Goal: Task Accomplishment & Management: Complete application form

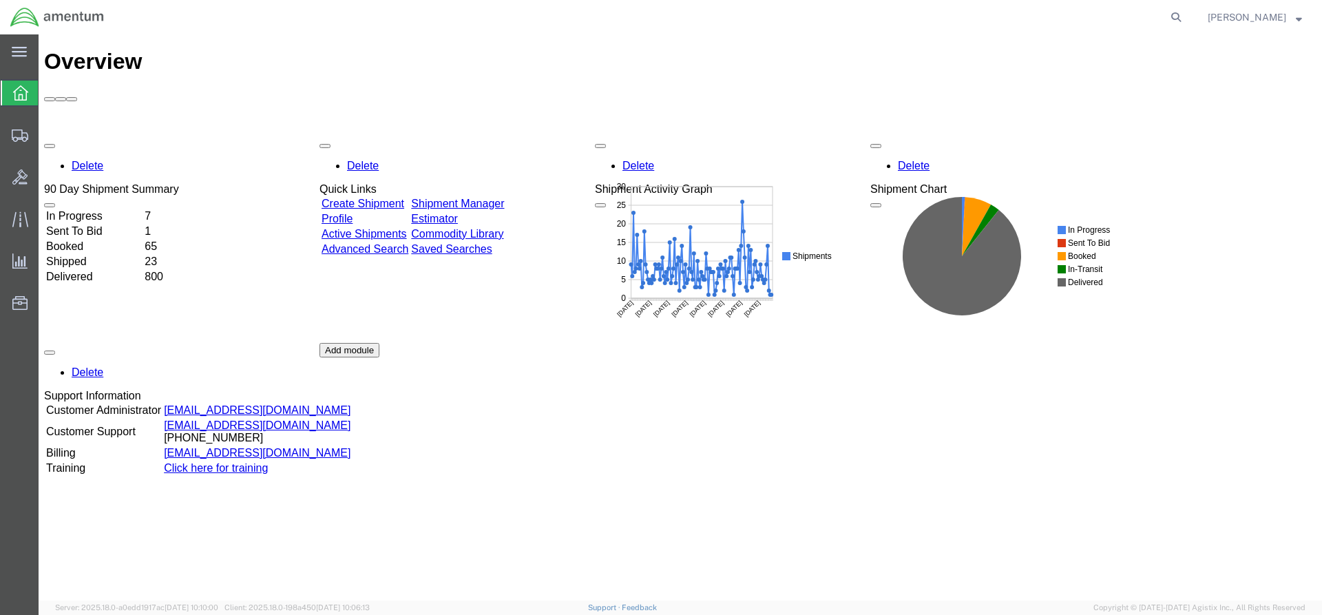
click at [361, 198] on link "Create Shipment" at bounding box center [363, 204] width 83 height 12
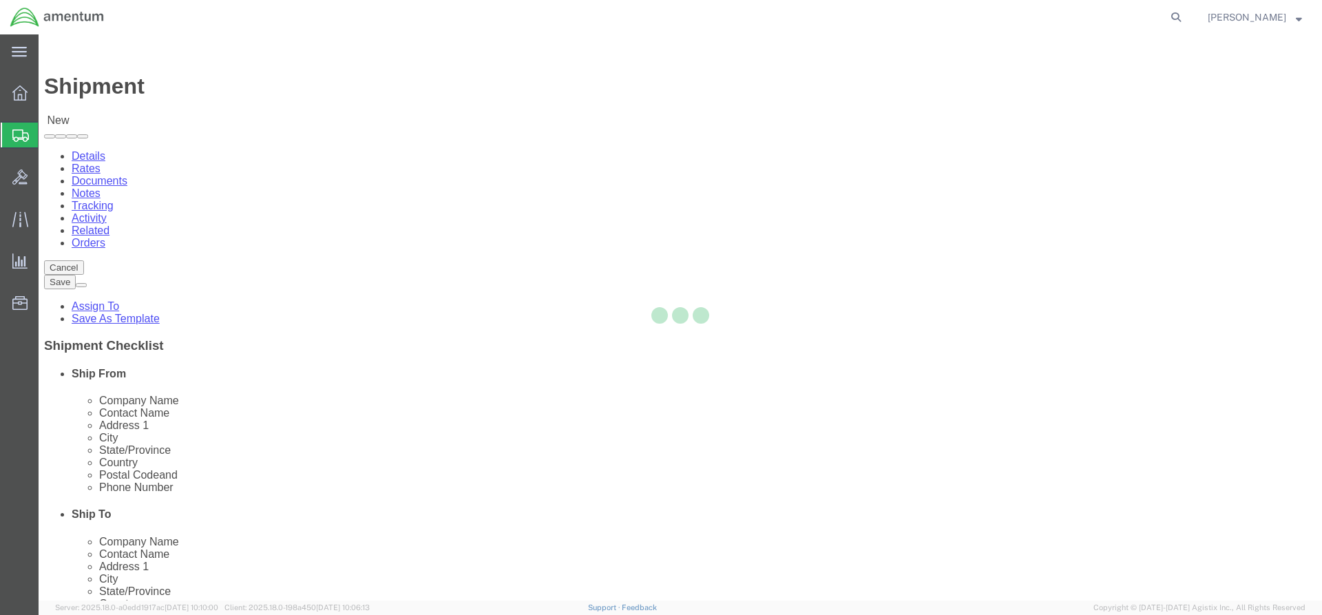
select select
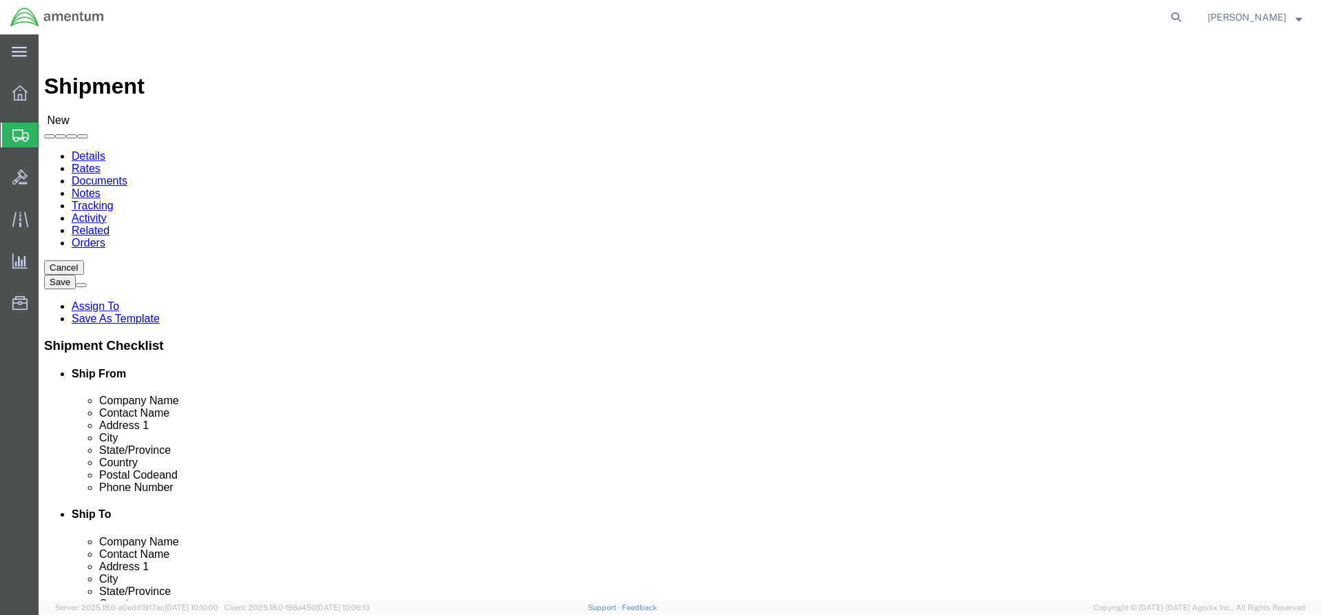
click input "text"
type input "[PERSON_NAME]"
click input "text"
click div "Location My Profile Location [PHONE_NUMBER] [PHONE_NUMBER] [PHONE_NUMBER] [PHON…"
click div "Company Name Amentum Amentum"
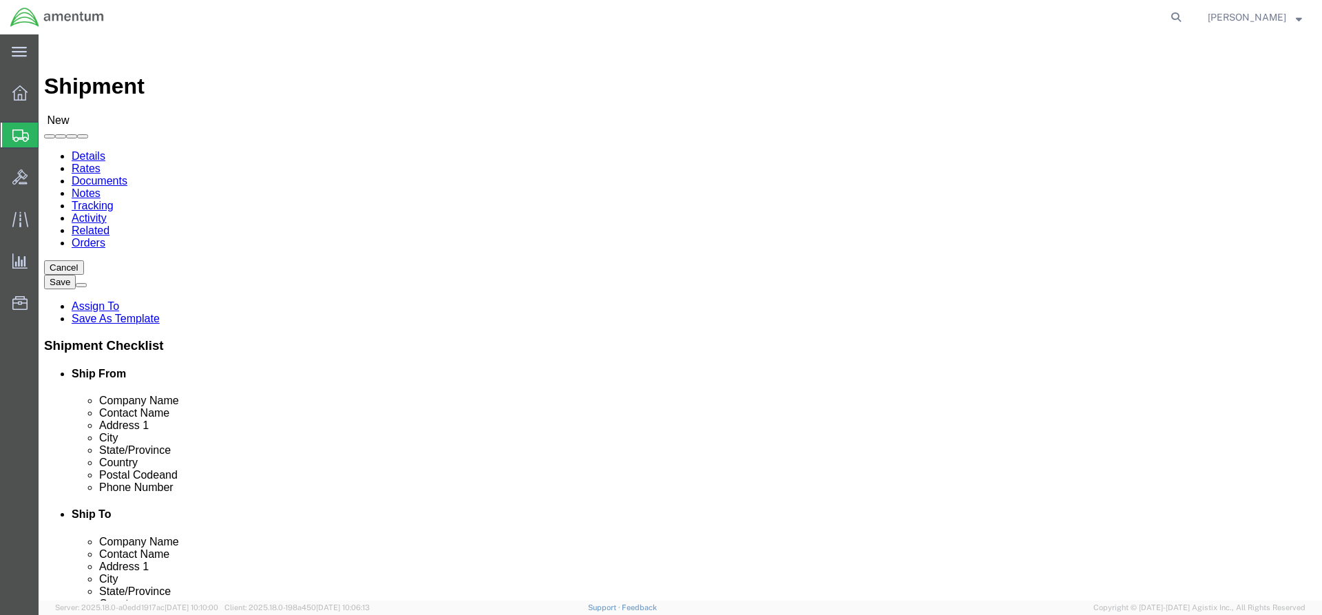
type input "AMENTUM"
click label "Address 1"
click input "text"
type input "[STREET_ADDRESS]"
select select
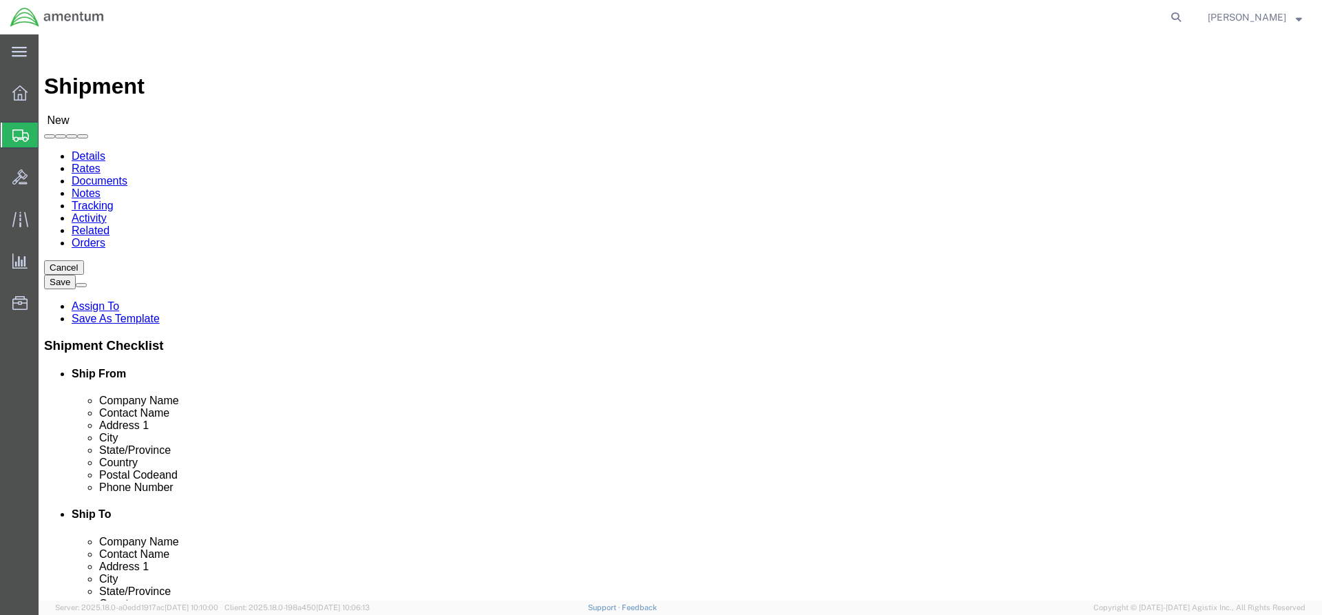
click input "text"
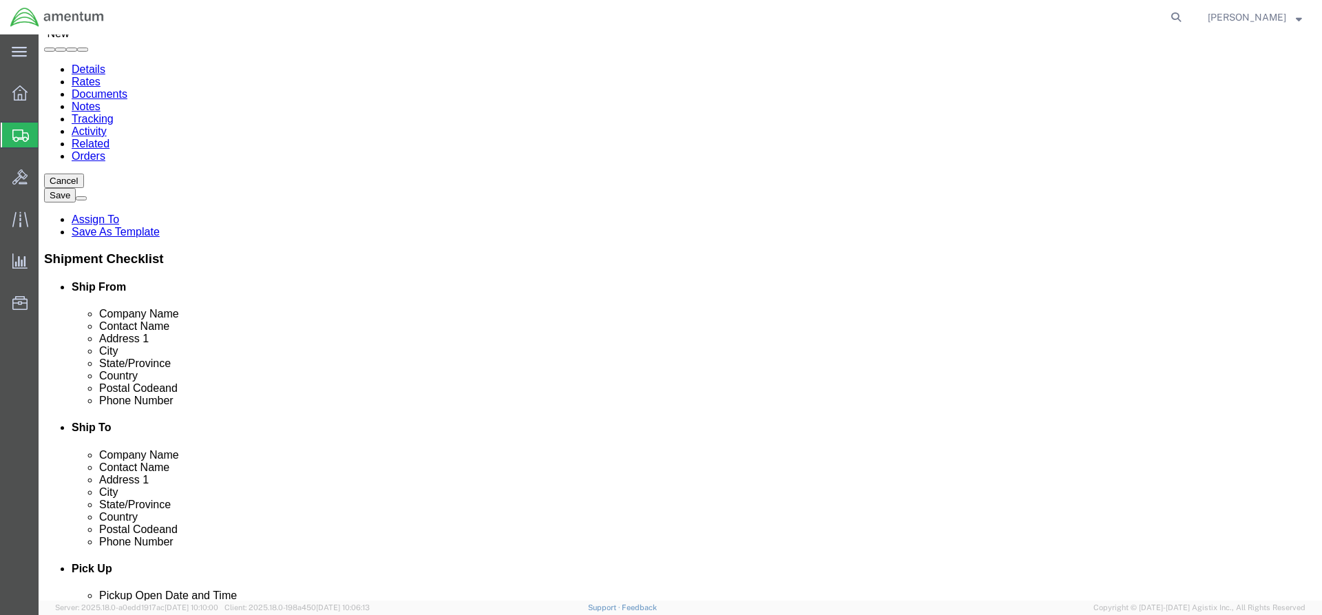
type input "Savannah"
click div "Address [STREET_ADDRESS]"
click body "Shipment New Details Rates Documents Notes Tracking Activity Related Orders Can…"
select select
click input "text"
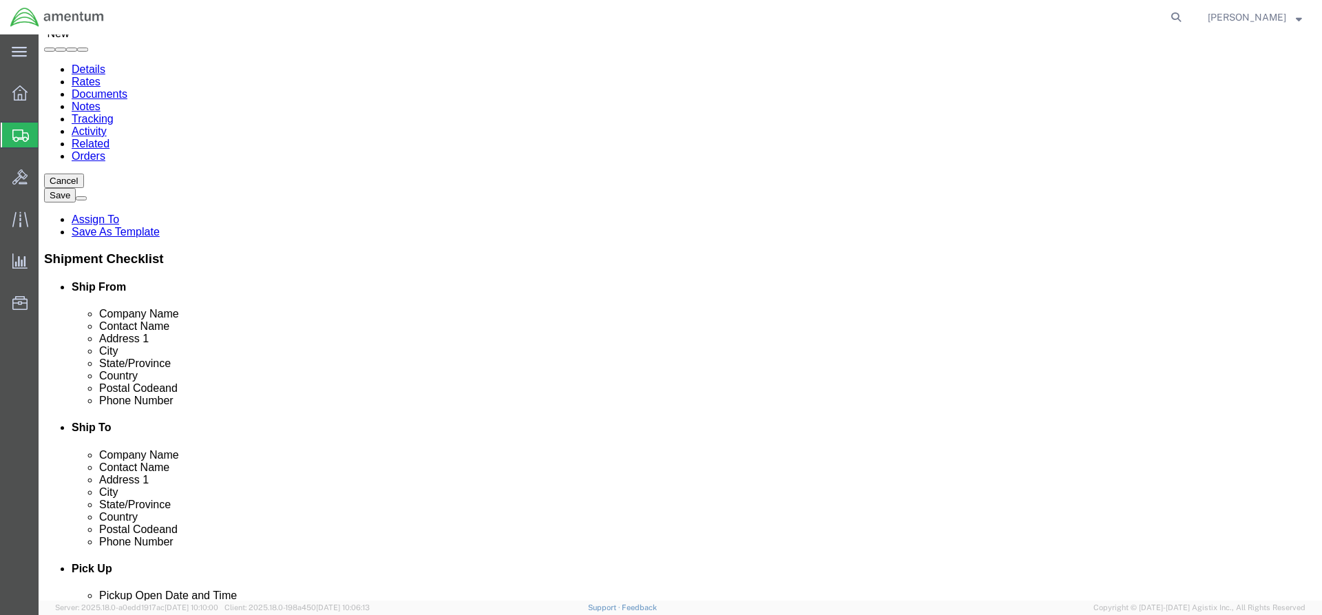
type input "31409"
select select
click input "text"
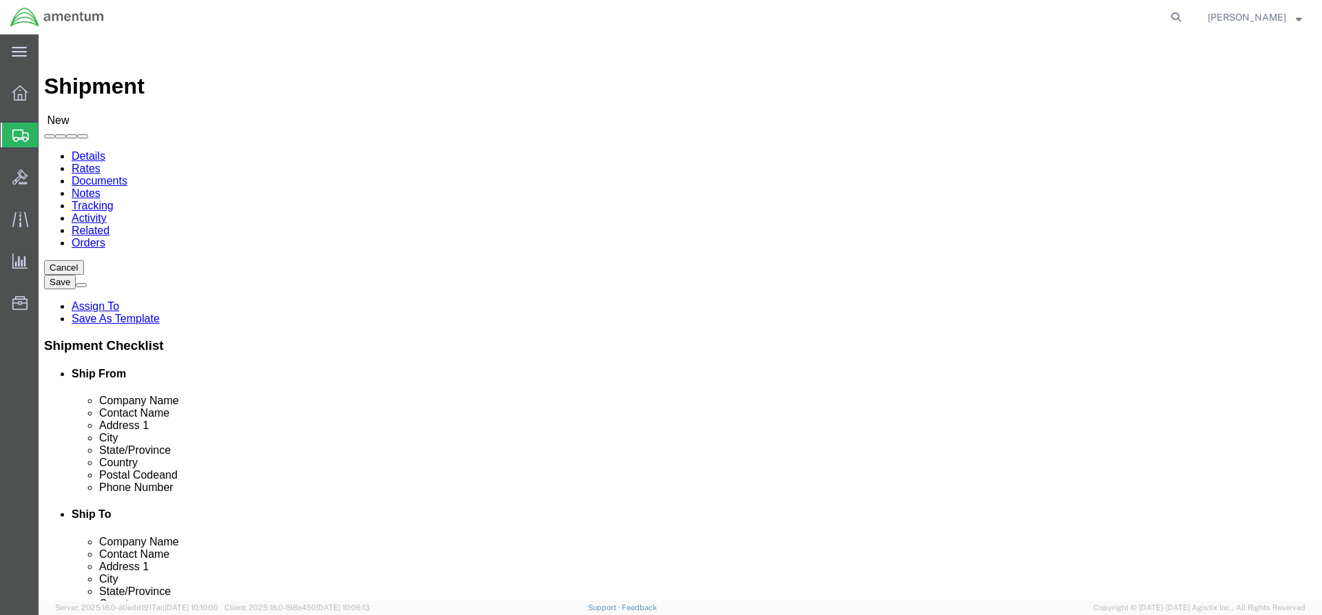
click input "text"
click input "912.492.1455"
click input "912-492.1455"
type input "[PHONE_NUMBER]"
click input "text"
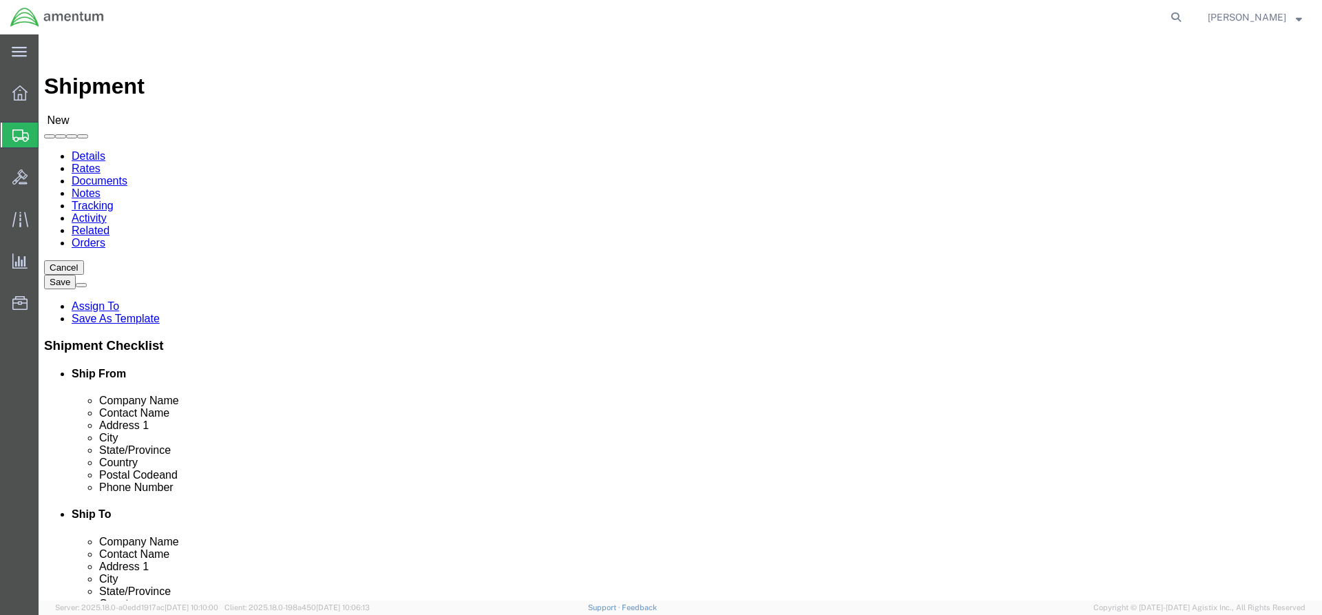
click input "text"
type input "[PERSON_NAME][EMAIL_ADDRESS][PERSON_NAME][DOMAIN_NAME]"
click input "text"
checkbox input "true"
type input "[PERSON_NAME]"
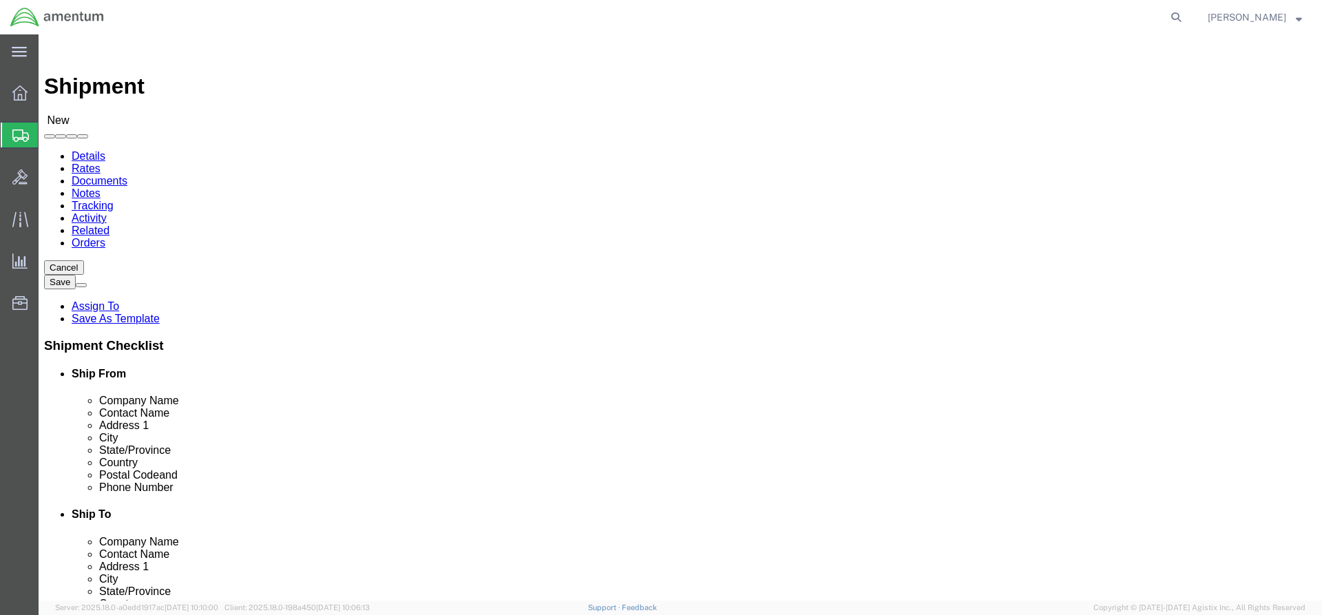
click p "- AMENTUM - ([PERSON_NAME]) [STREET_ADDRESS]"
select select
type input "AMENTUM"
type input "[PERSON_NAME]"
type input "[STREET_ADDRESS]"
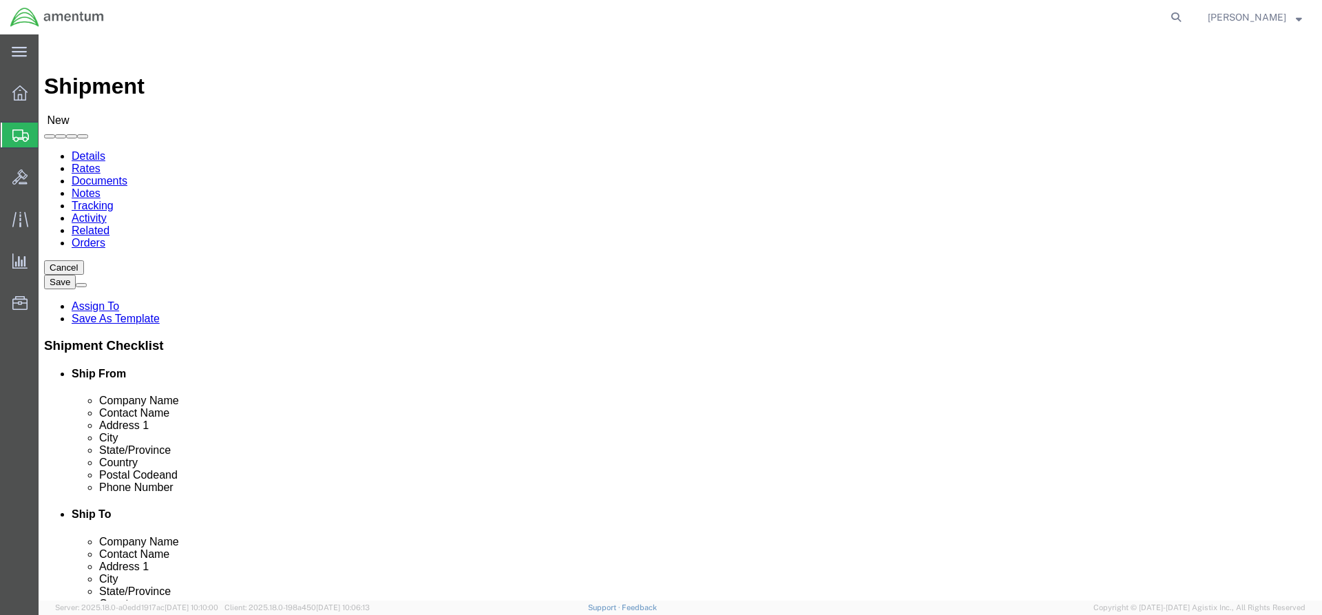
type input "HANGER 860"
type input "[GEOGRAPHIC_DATA]"
type input "32221"
type input "[PHONE_NUMBER]"
select select "FL"
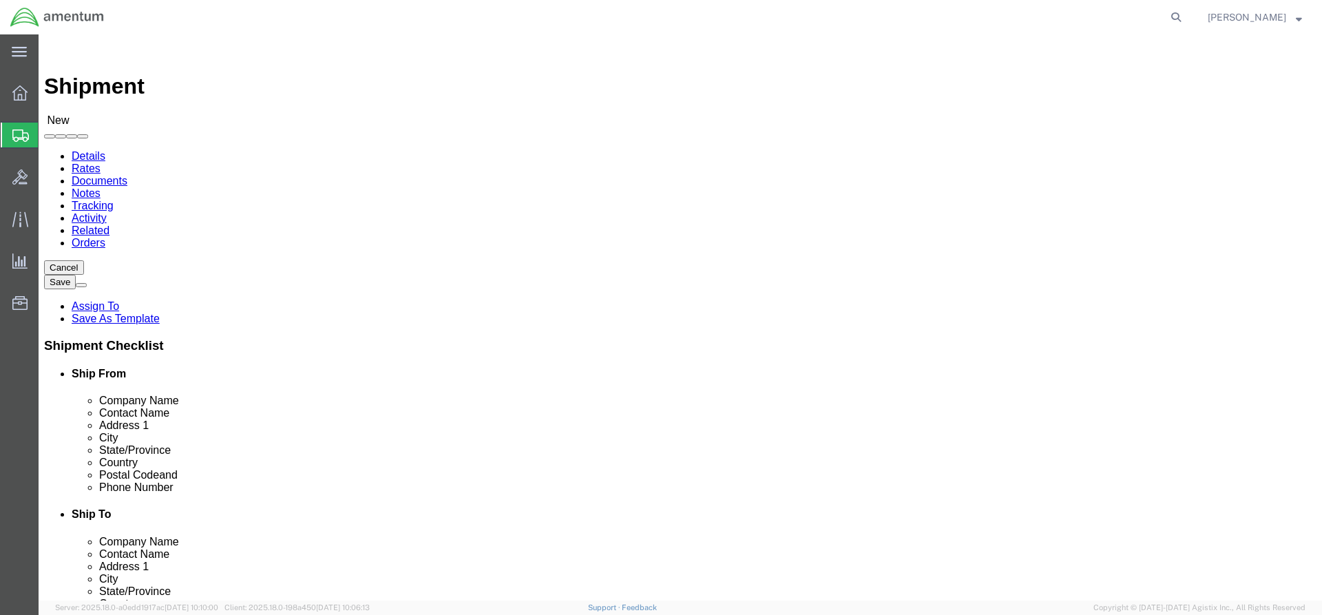
type input "[PERSON_NAME]"
click input "text"
click input "[PERSON_NAME].[PERSON_NAME]"
type input "[PERSON_NAME][EMAIL_ADDRESS][PERSON_NAME][DOMAIN_NAME]"
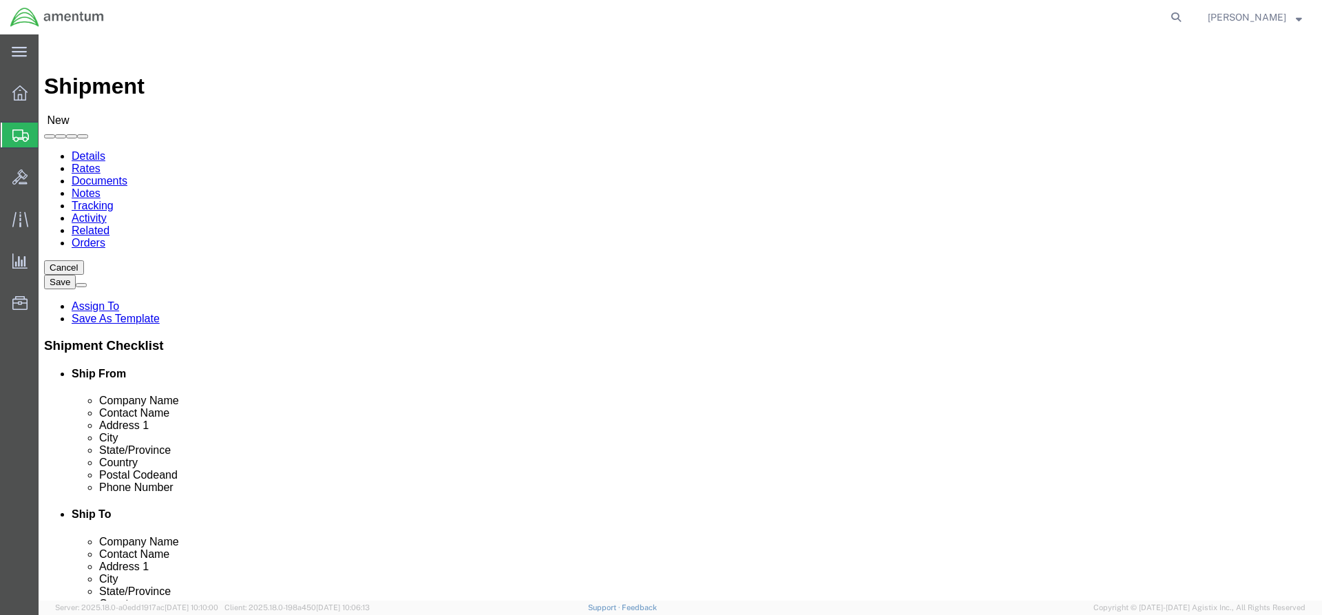
click div "[DATE] 4:00 PM"
checkbox input "true"
click input "4:00 PM"
drag, startPoint x: 105, startPoint y: 408, endPoint x: 128, endPoint y: 407, distance: 23.5
click input "7:00 PM"
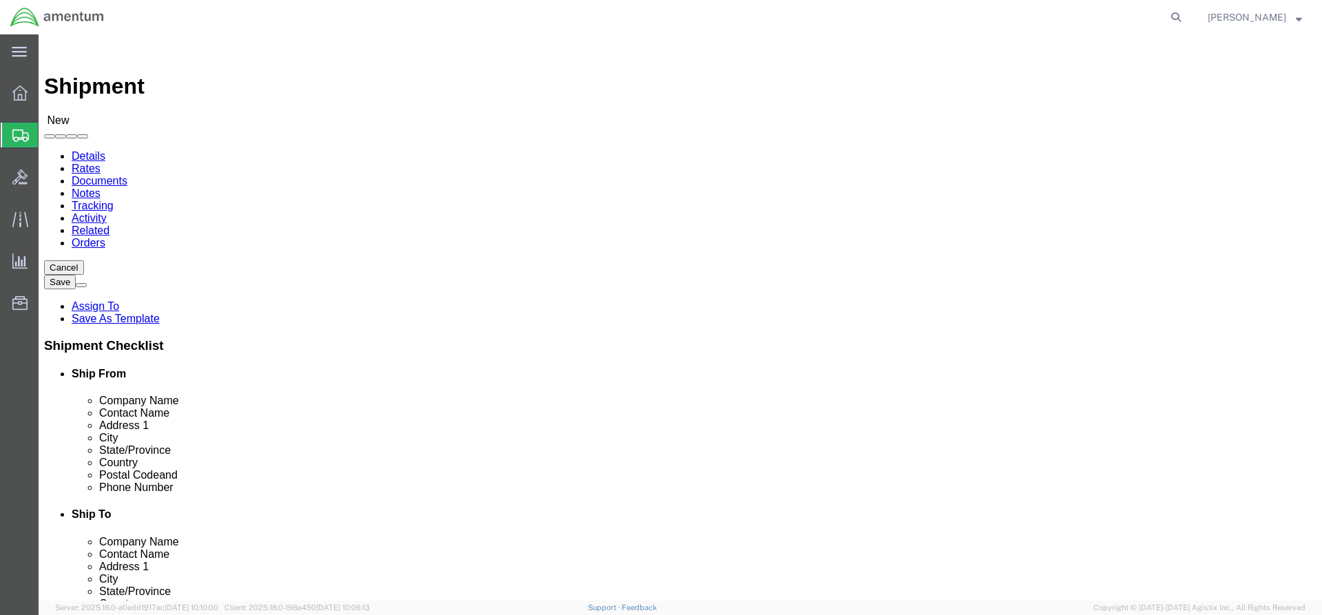
scroll to position [551, 0]
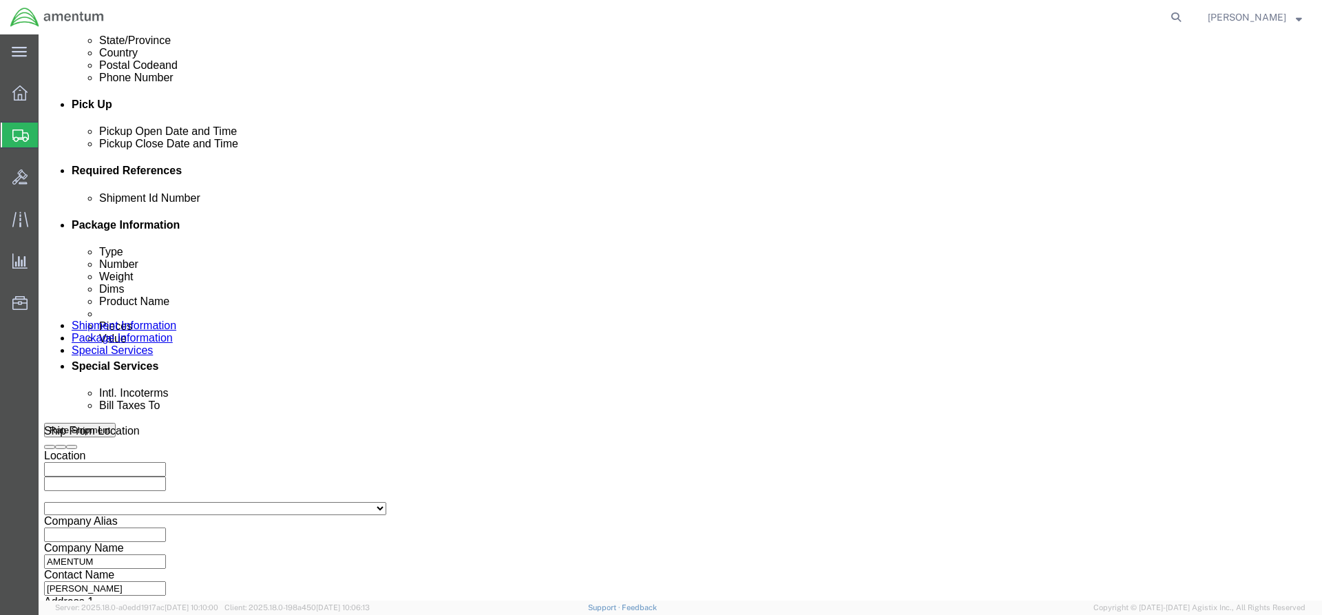
type input "7:am"
click button "Apply"
click div "[DATE] 8:00 AM"
drag, startPoint x: 331, startPoint y: 412, endPoint x: 358, endPoint y: 411, distance: 26.9
click input "3:00 AM"
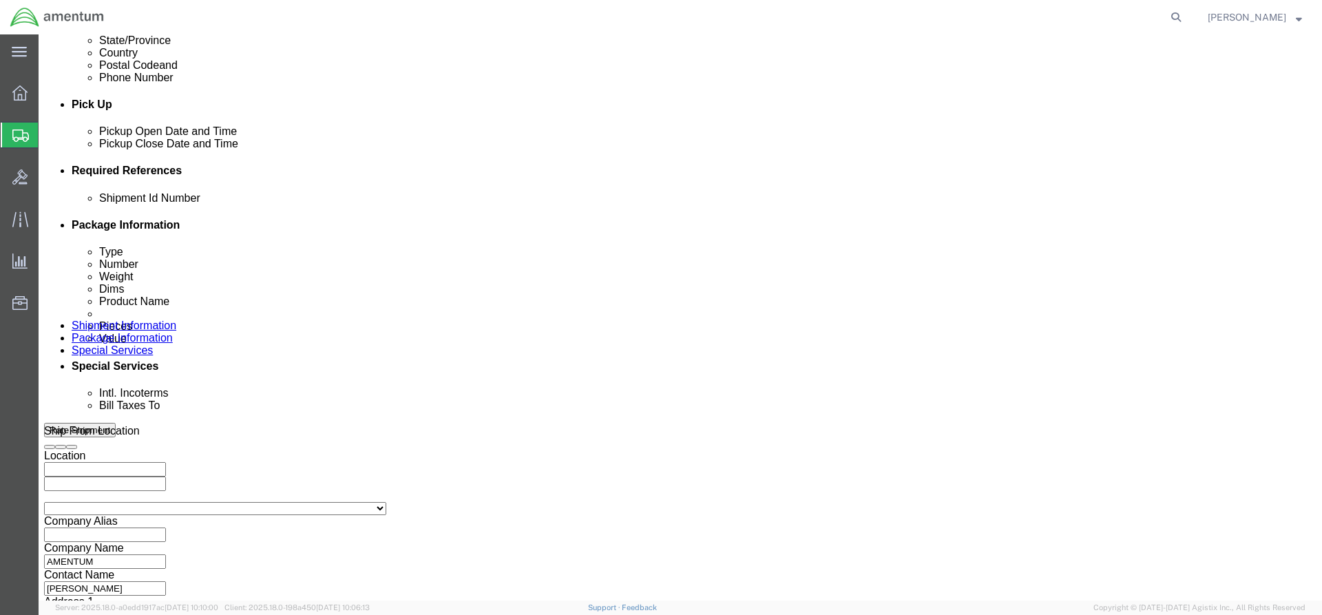
click div "Close Time 3:pm [DATE] 8:00 AM - [DATE] 8:00 AM Cancel Apply"
type input "3:00 PM"
click button "Apply"
click div
click input "4:00 PM"
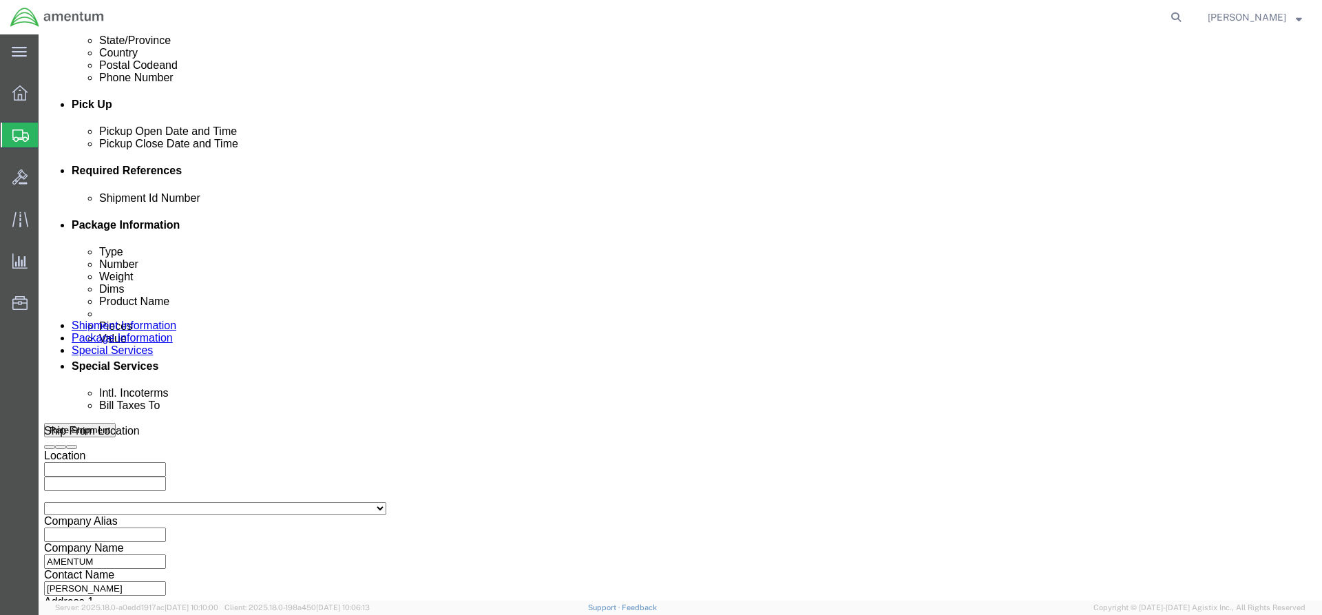
drag, startPoint x: 592, startPoint y: 411, endPoint x: 633, endPoint y: 417, distance: 41.7
click input "7:00 PM"
type input "7:am"
click button "Apply"
click div
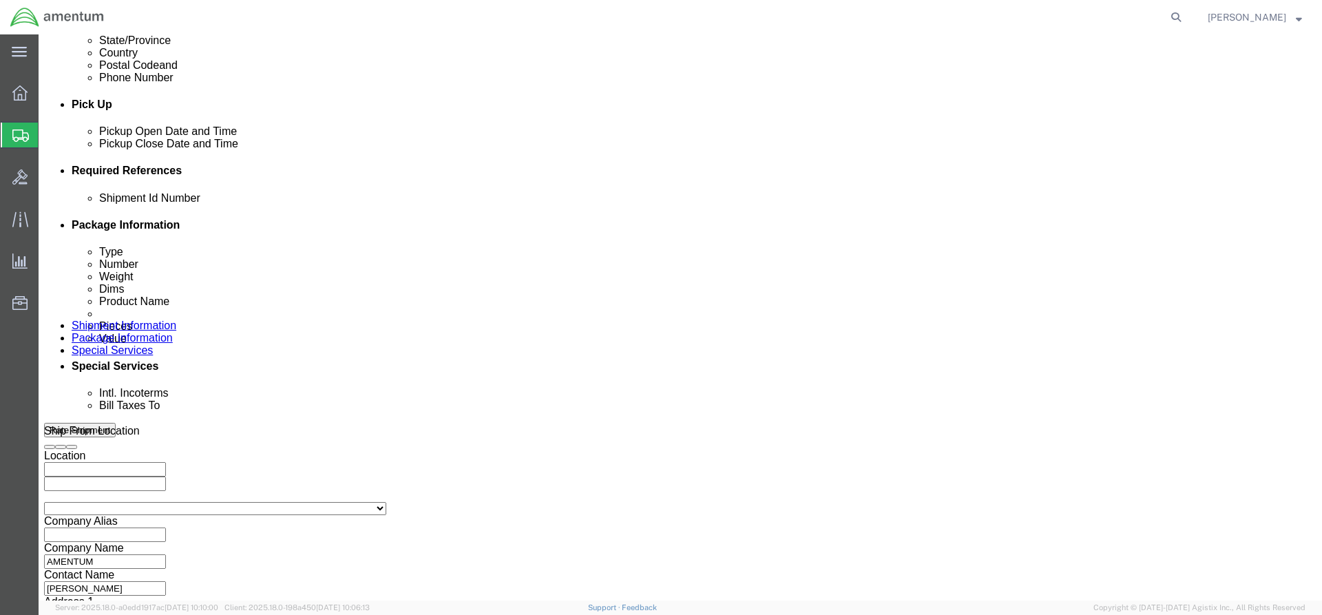
type input "4:00 AM"
